Goal: Transaction & Acquisition: Purchase product/service

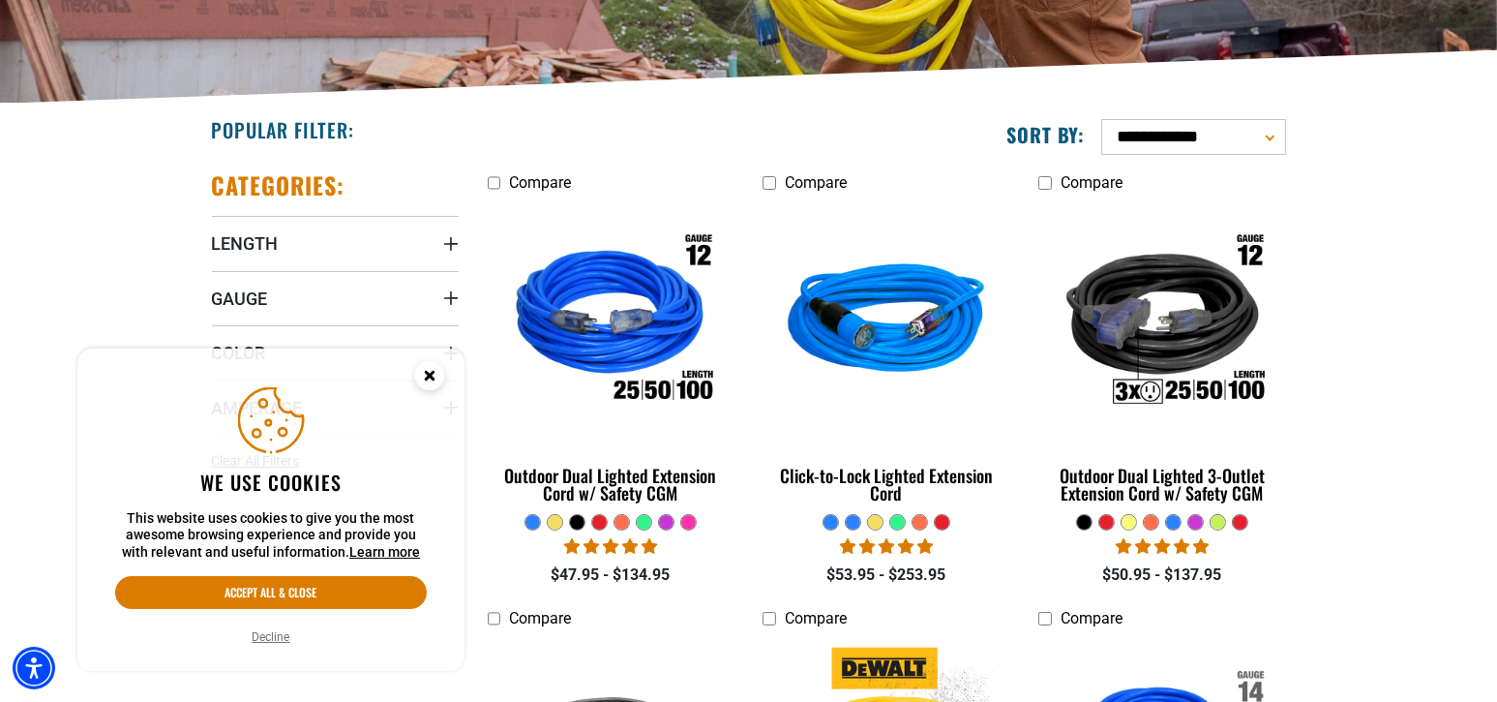
click at [430, 374] on icon "Cookie Consent" at bounding box center [429, 375] width 7 height 7
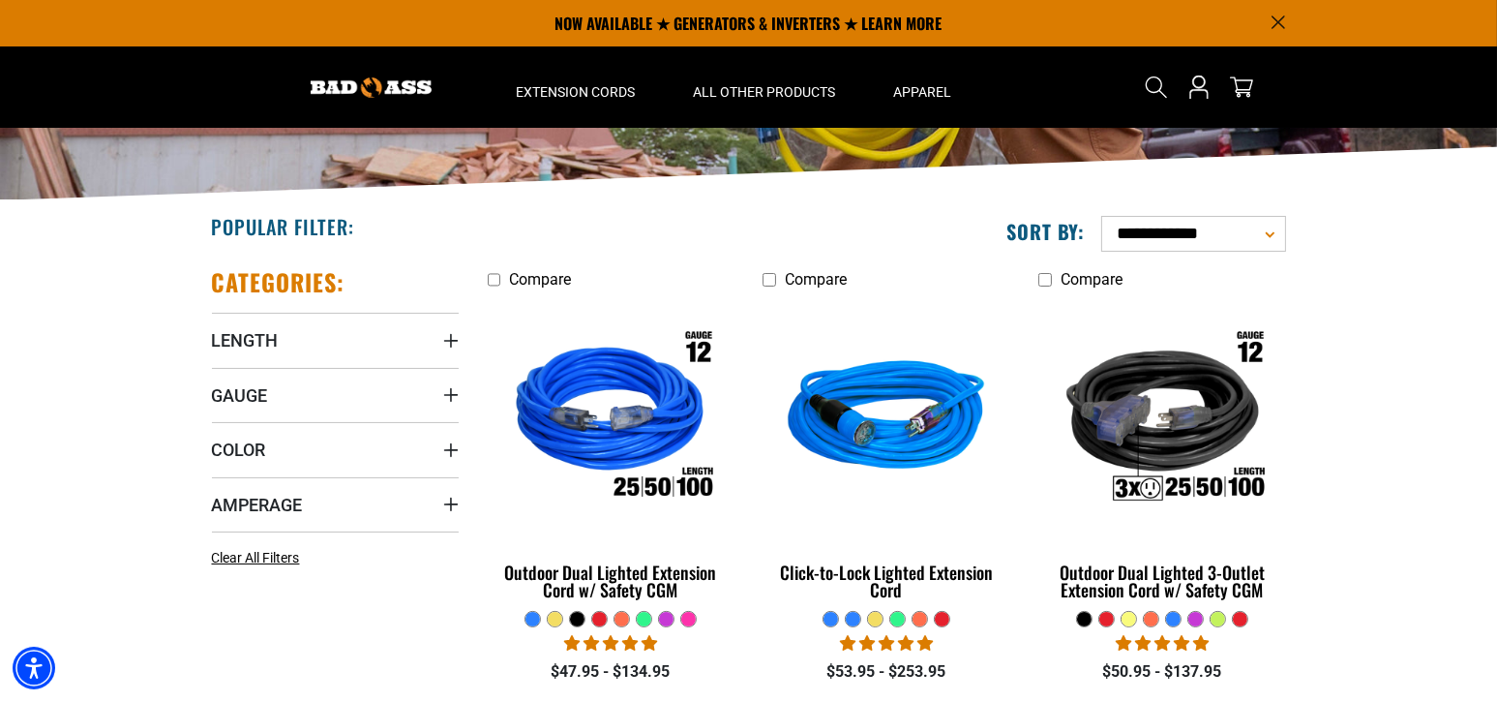
scroll to position [97, 0]
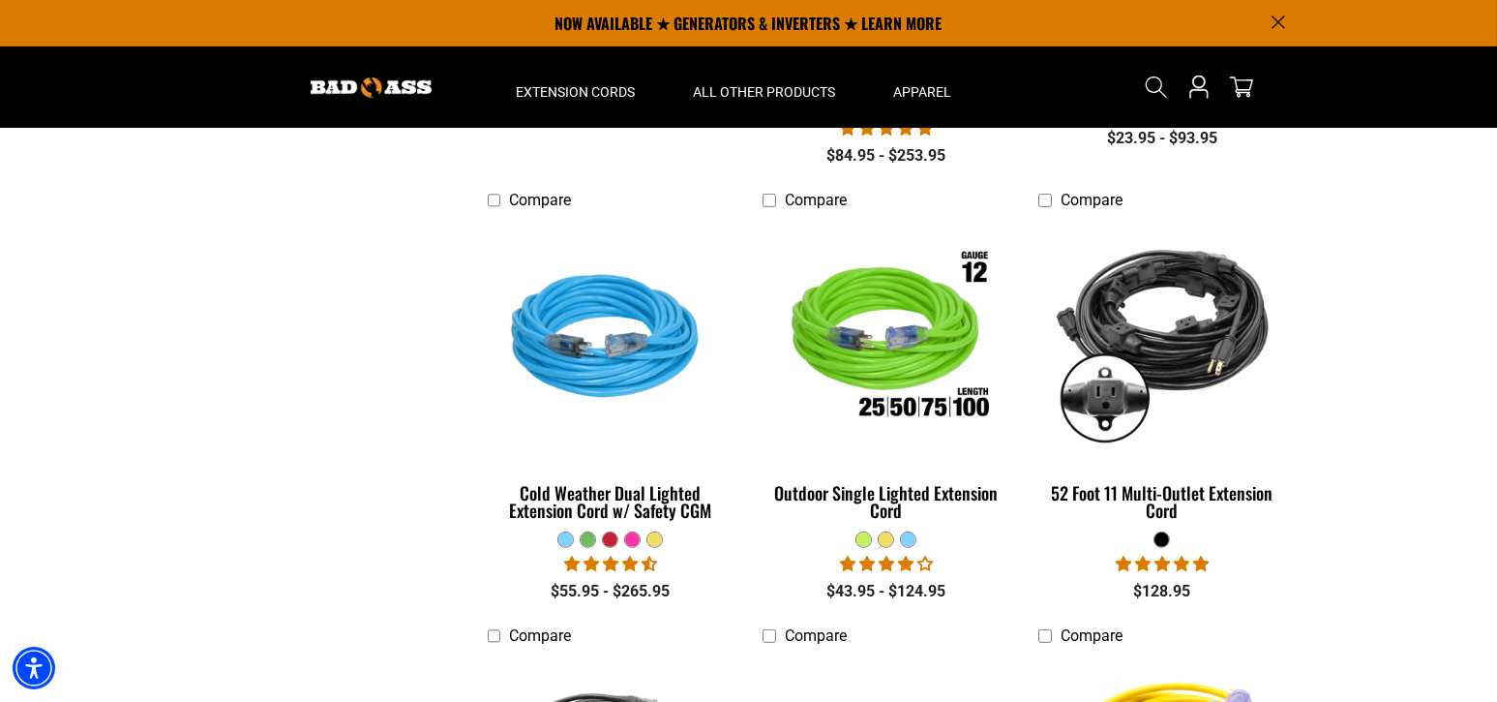
scroll to position [1258, 0]
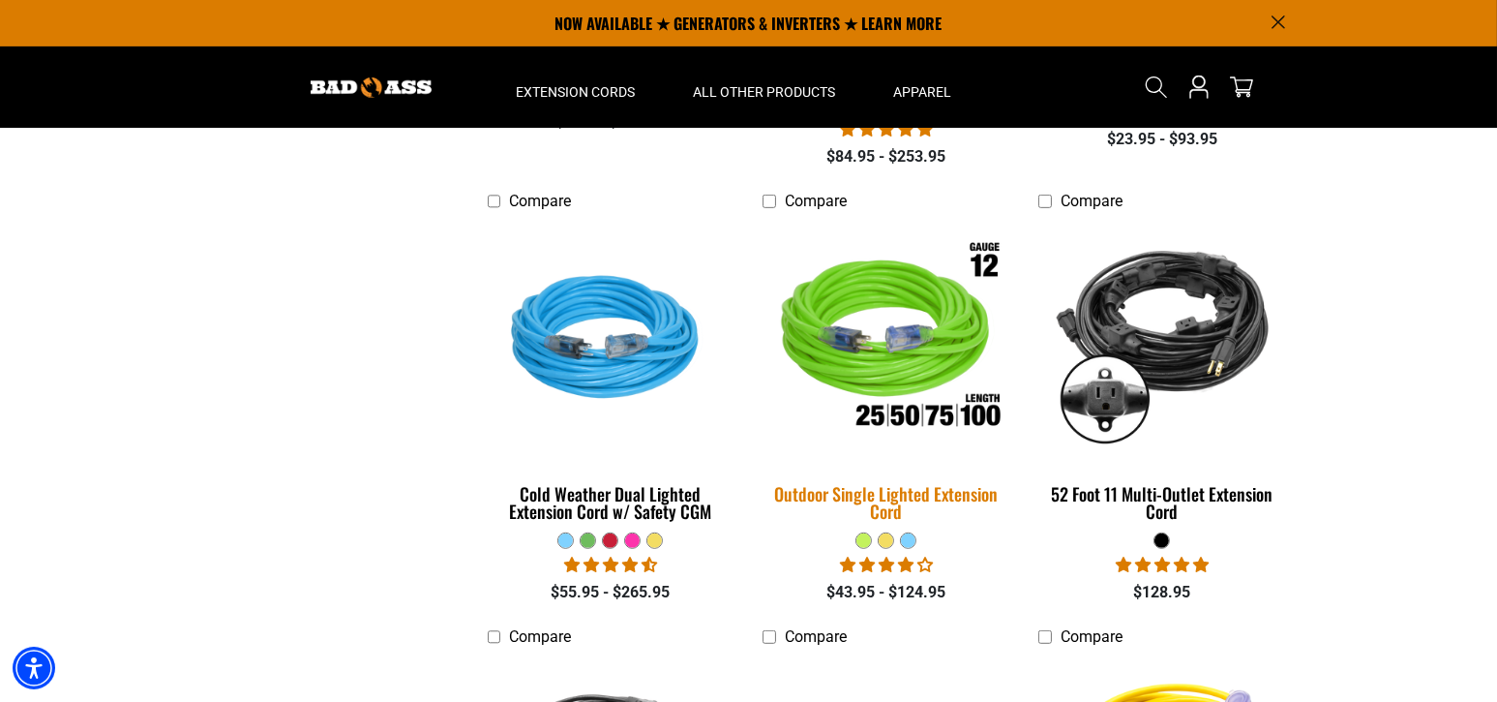
click at [857, 350] on img at bounding box center [886, 341] width 271 height 248
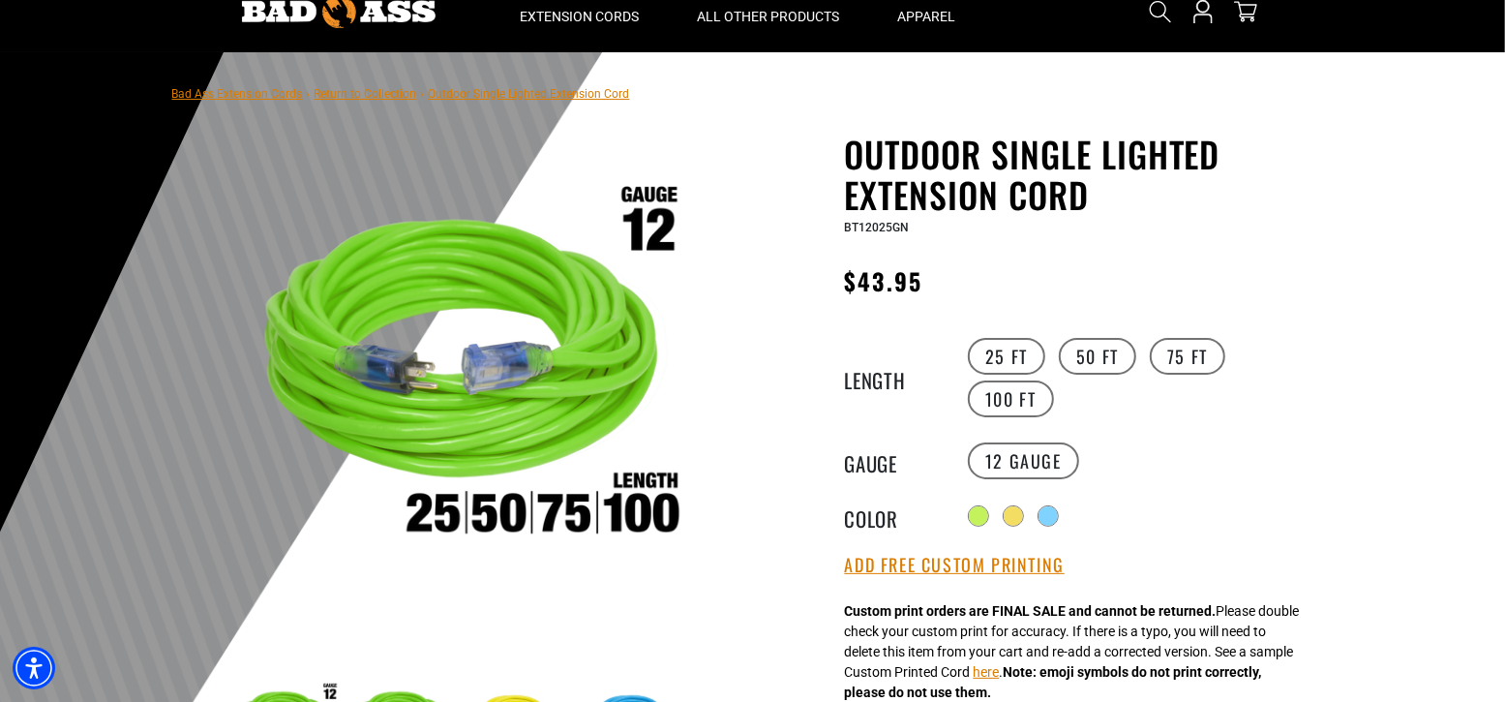
scroll to position [290, 0]
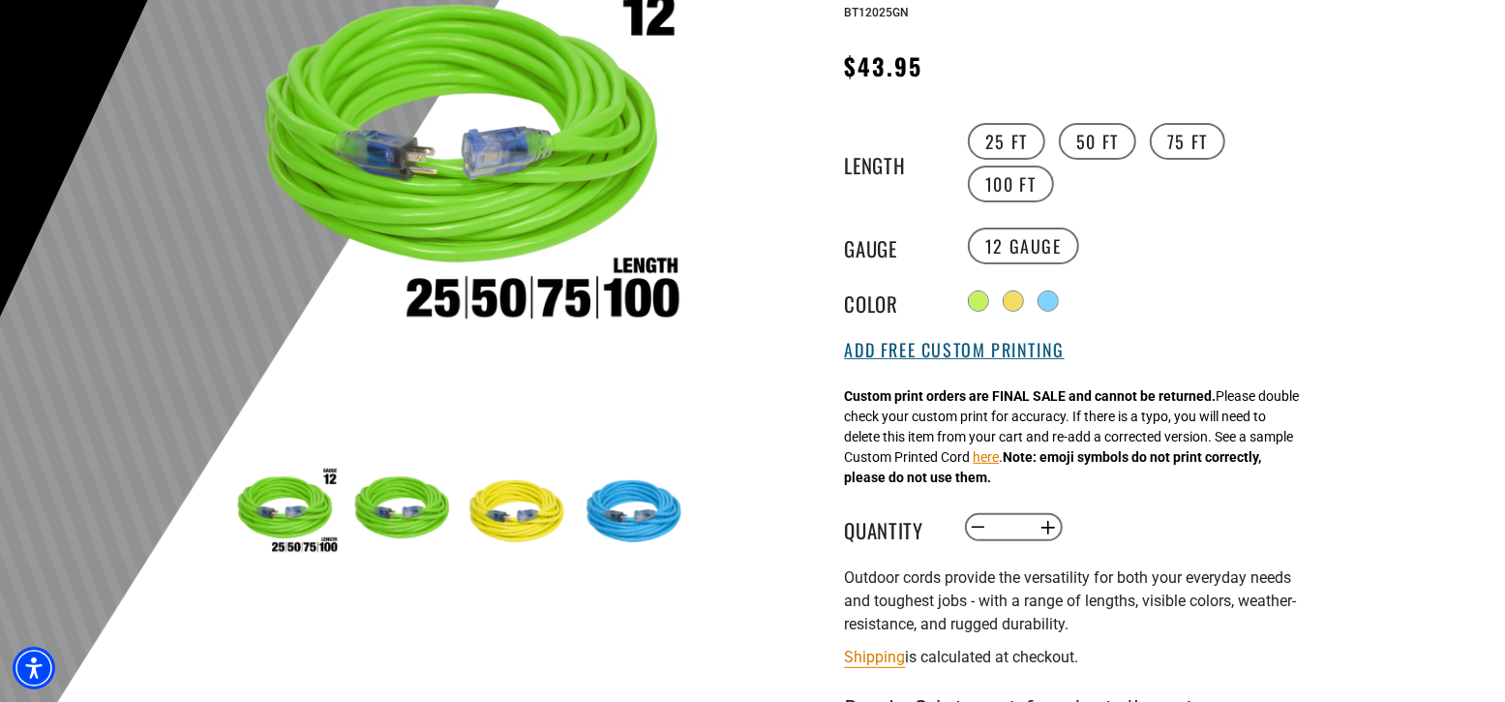
click at [889, 353] on button "Add Free Custom Printing" at bounding box center [955, 350] width 220 height 21
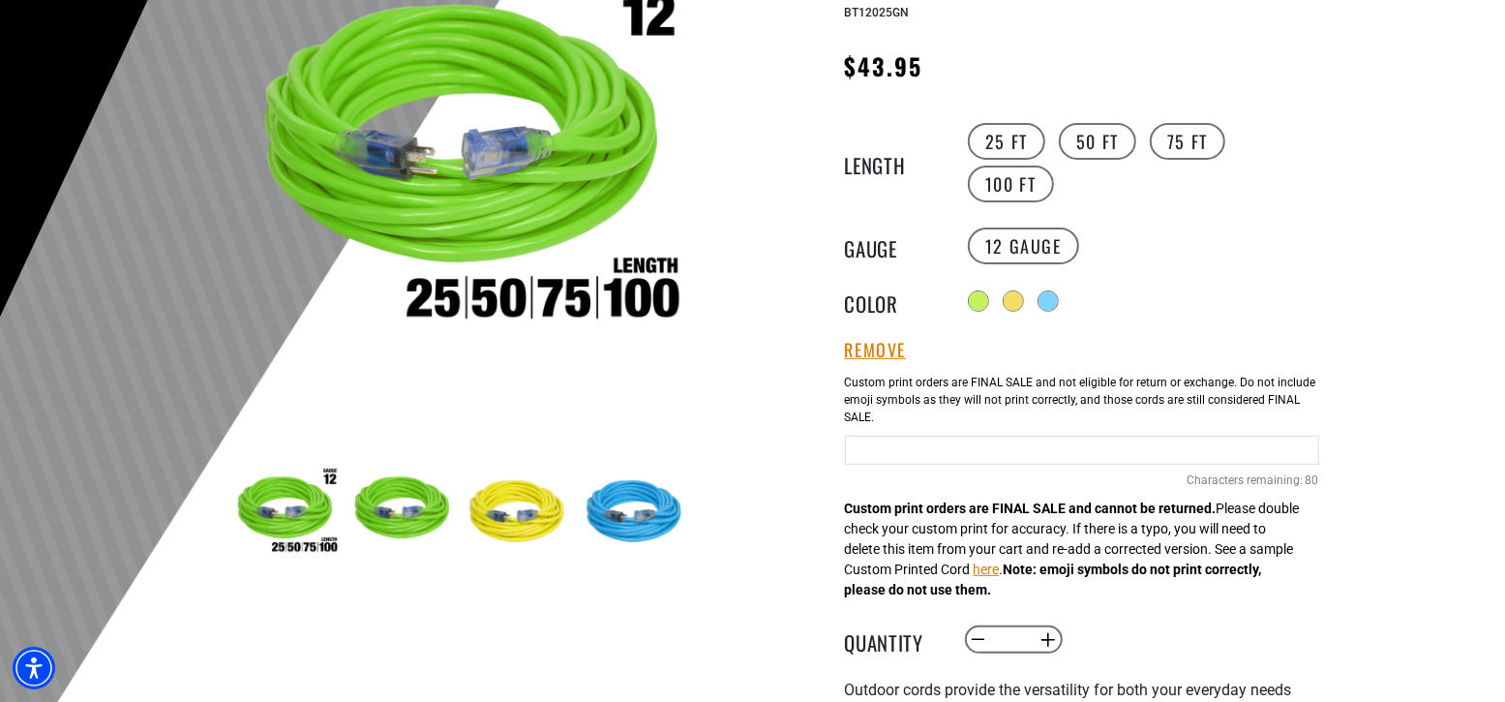
click at [857, 449] on input "Neon Green Cables" at bounding box center [1082, 449] width 474 height 29
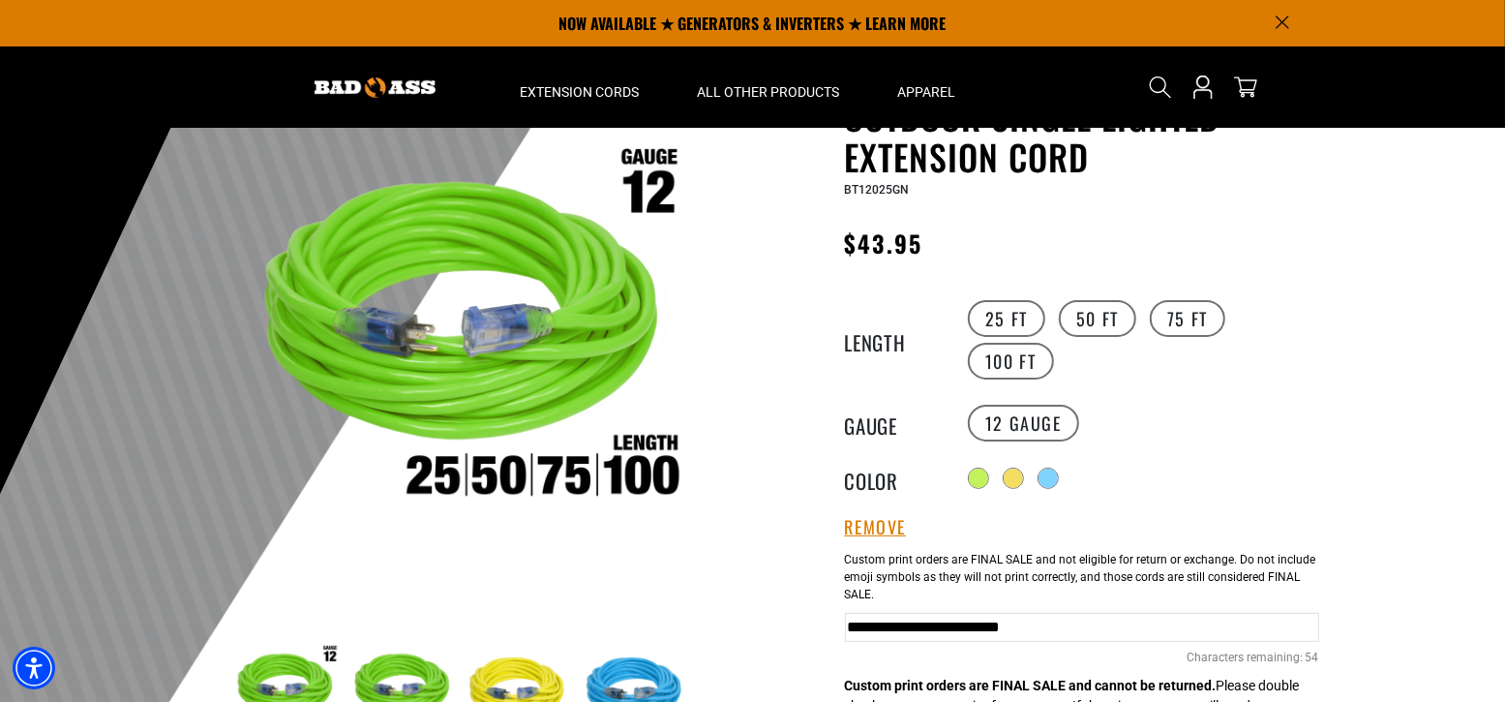
scroll to position [0, 0]
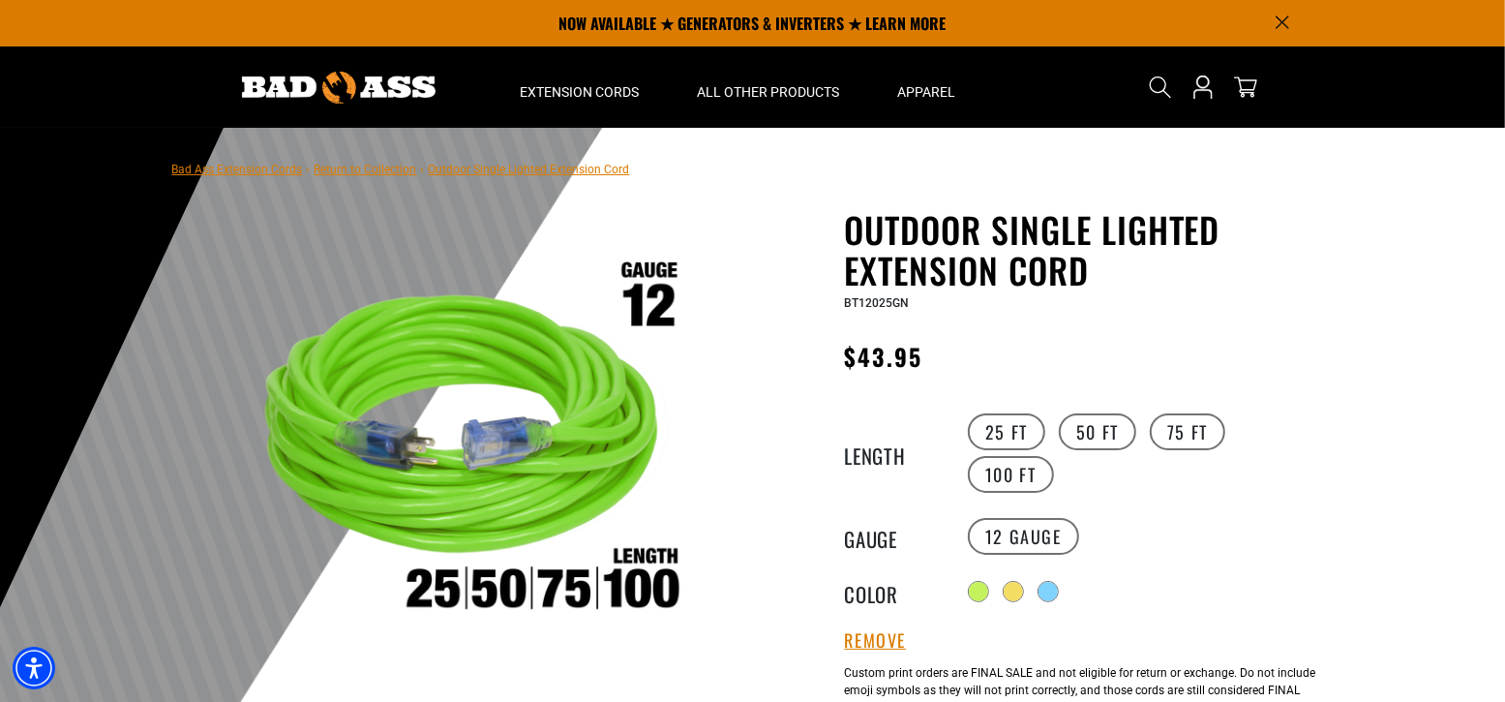
type input "**********"
drag, startPoint x: 209, startPoint y: 3, endPoint x: 159, endPoint y: 69, distance: 82.8
click at [159, 69] on header "Home Extension Cords All Extension Cords General Purpose" at bounding box center [752, 86] width 1505 height 81
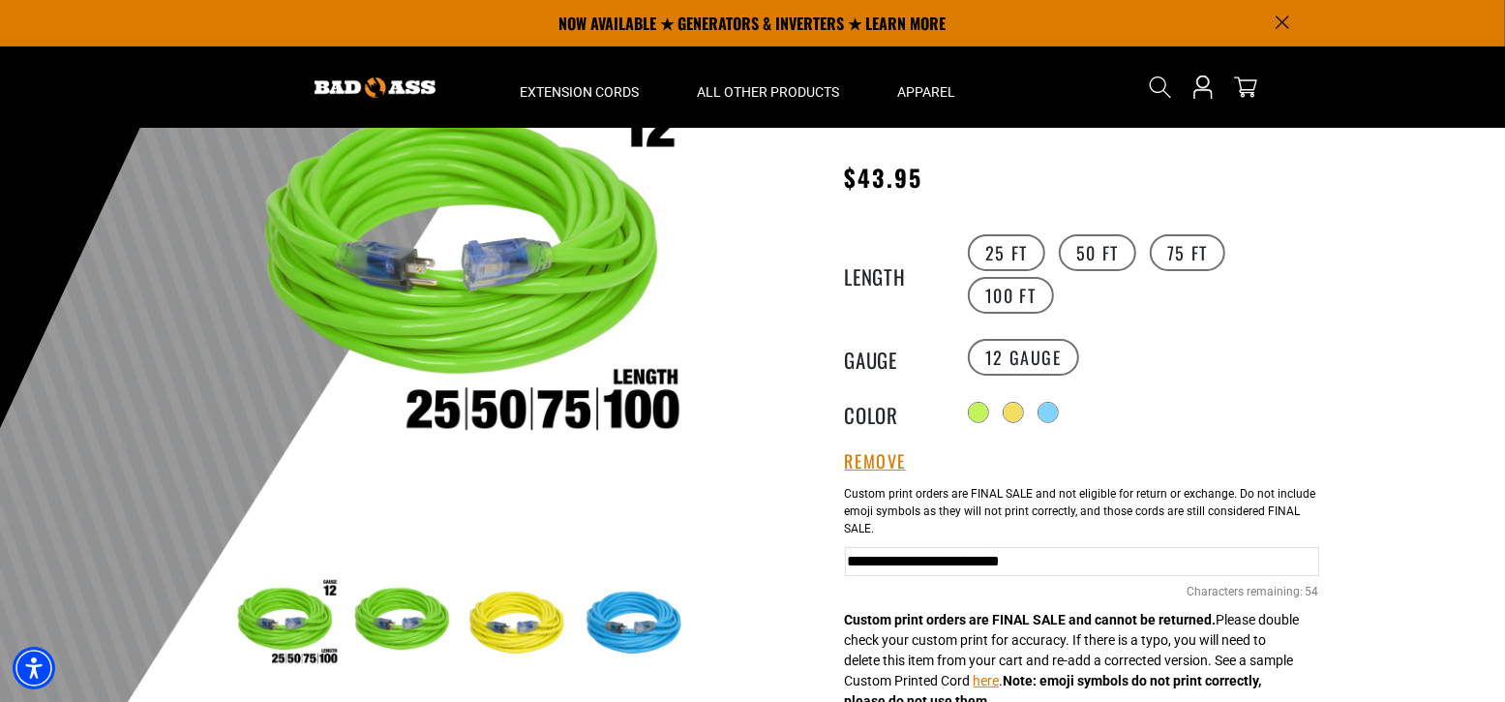
scroll to position [97, 0]
